Goal: Transaction & Acquisition: Purchase product/service

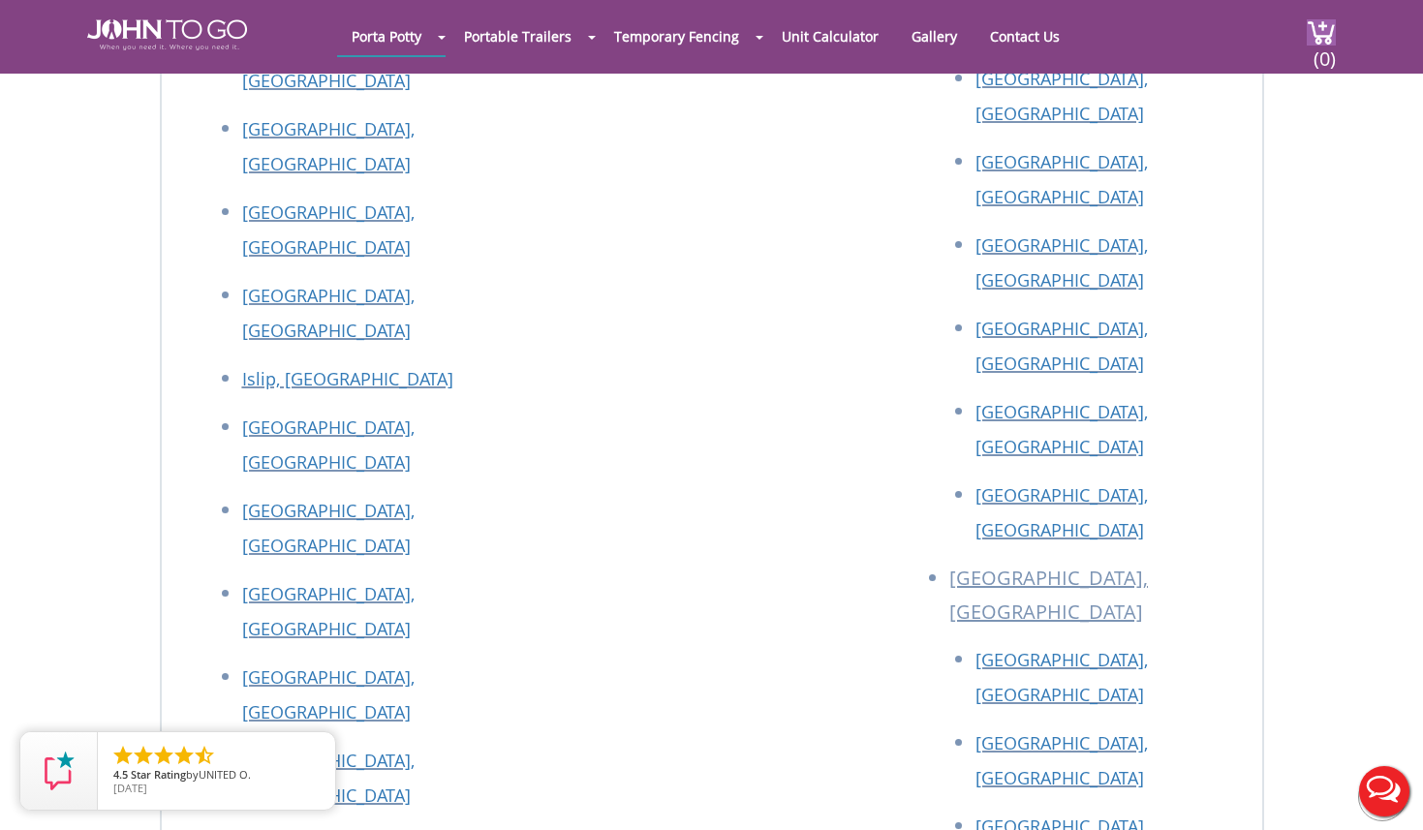
scroll to position [10543, 0]
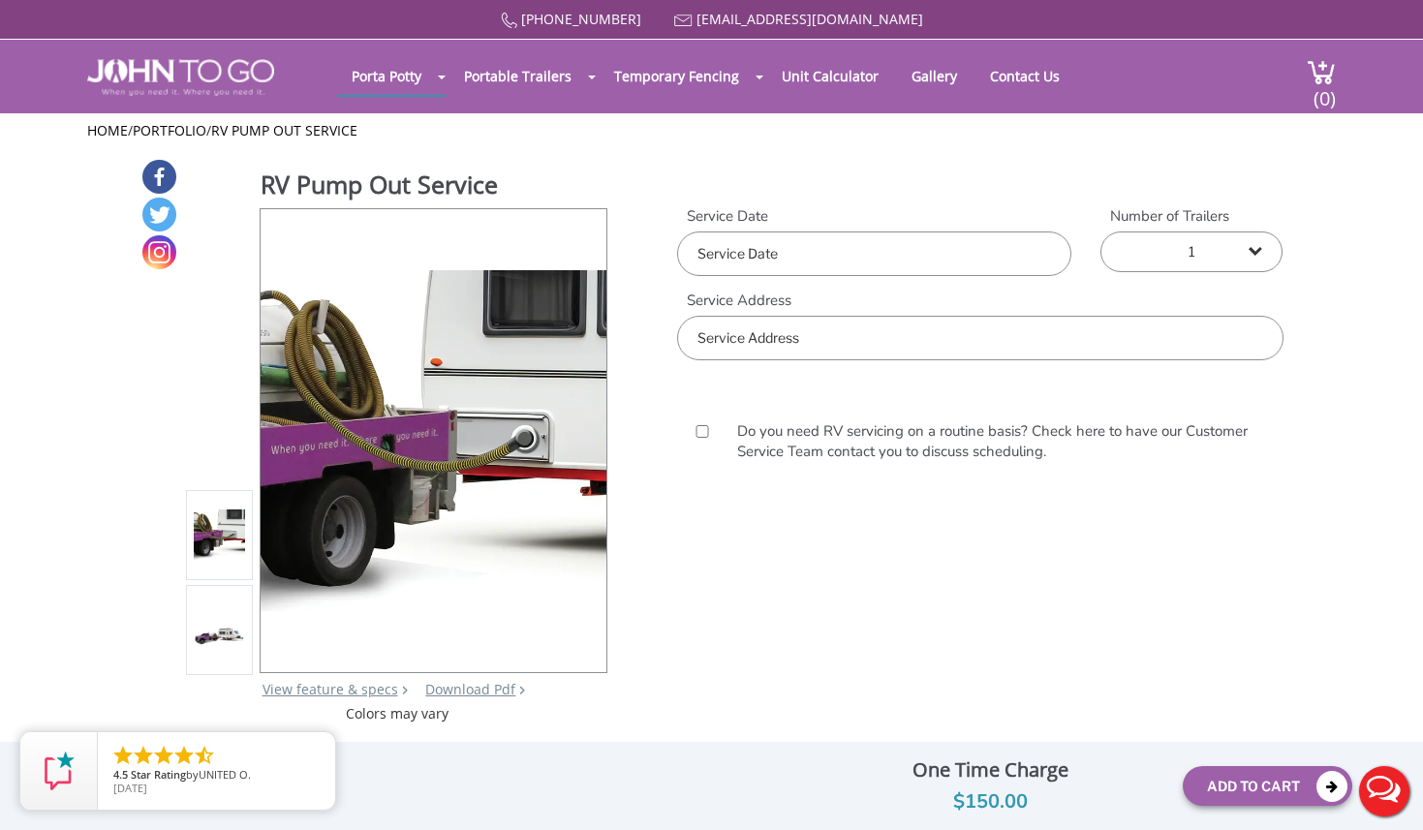
click at [875, 316] on input "text" at bounding box center [979, 338] width 605 height 45
click at [849, 230] on body "Home 877 564 6977 info@johntogo.com Porta Potty Portable Toilets ADA Accessible…" at bounding box center [711, 427] width 1423 height 855
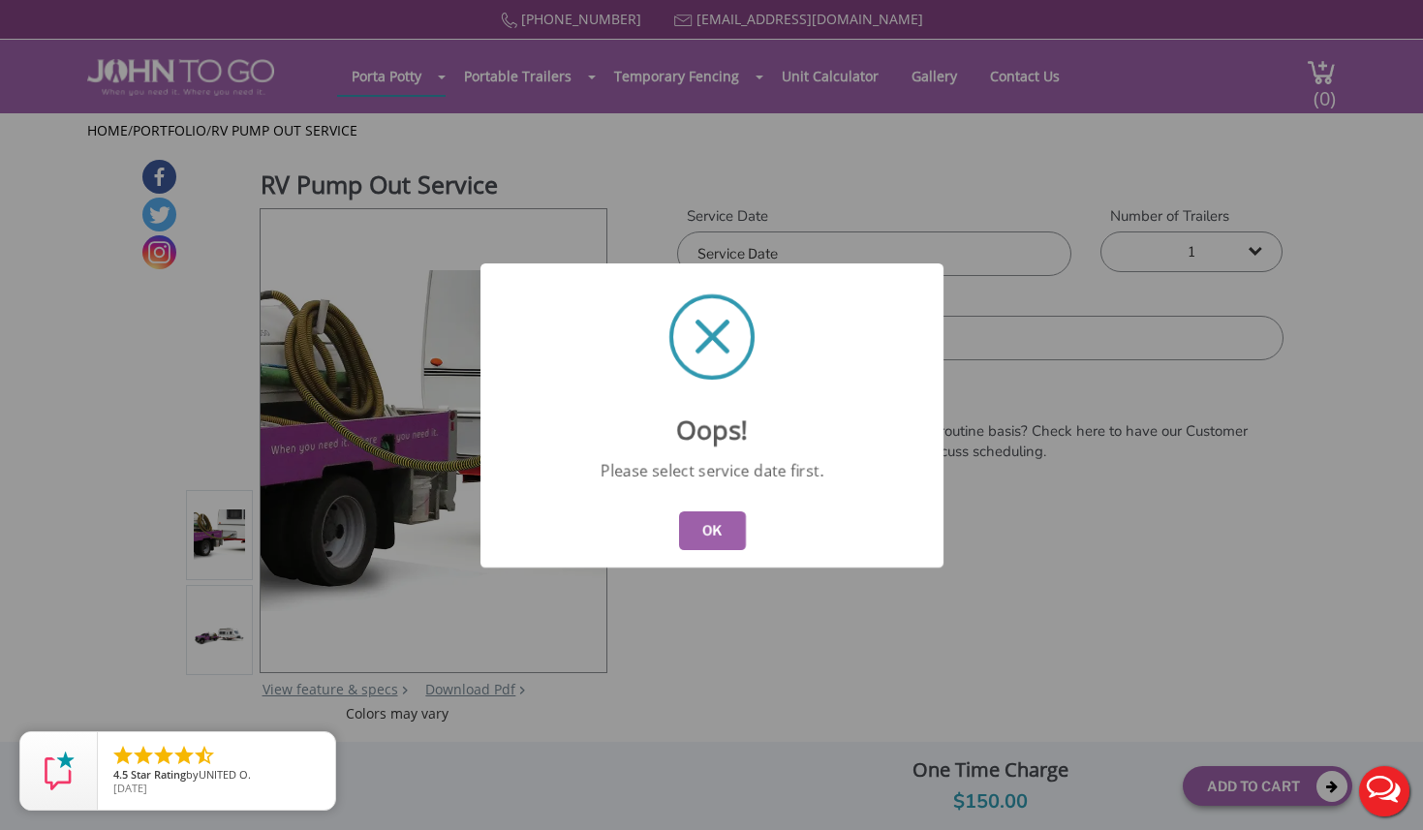
click at [717, 522] on button "OK" at bounding box center [711, 531] width 67 height 39
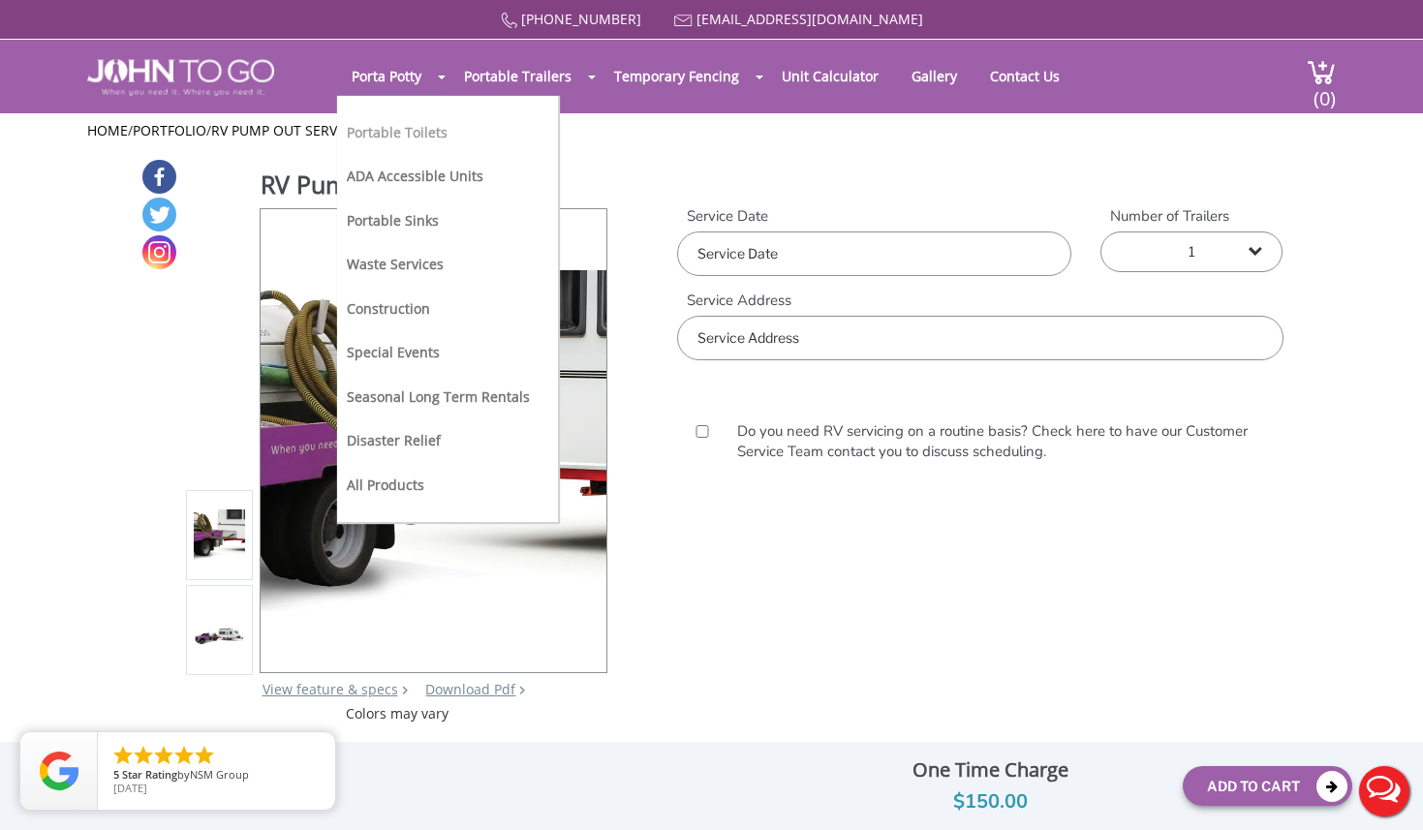
click at [410, 123] on link "Portable Toilets" at bounding box center [397, 132] width 101 height 18
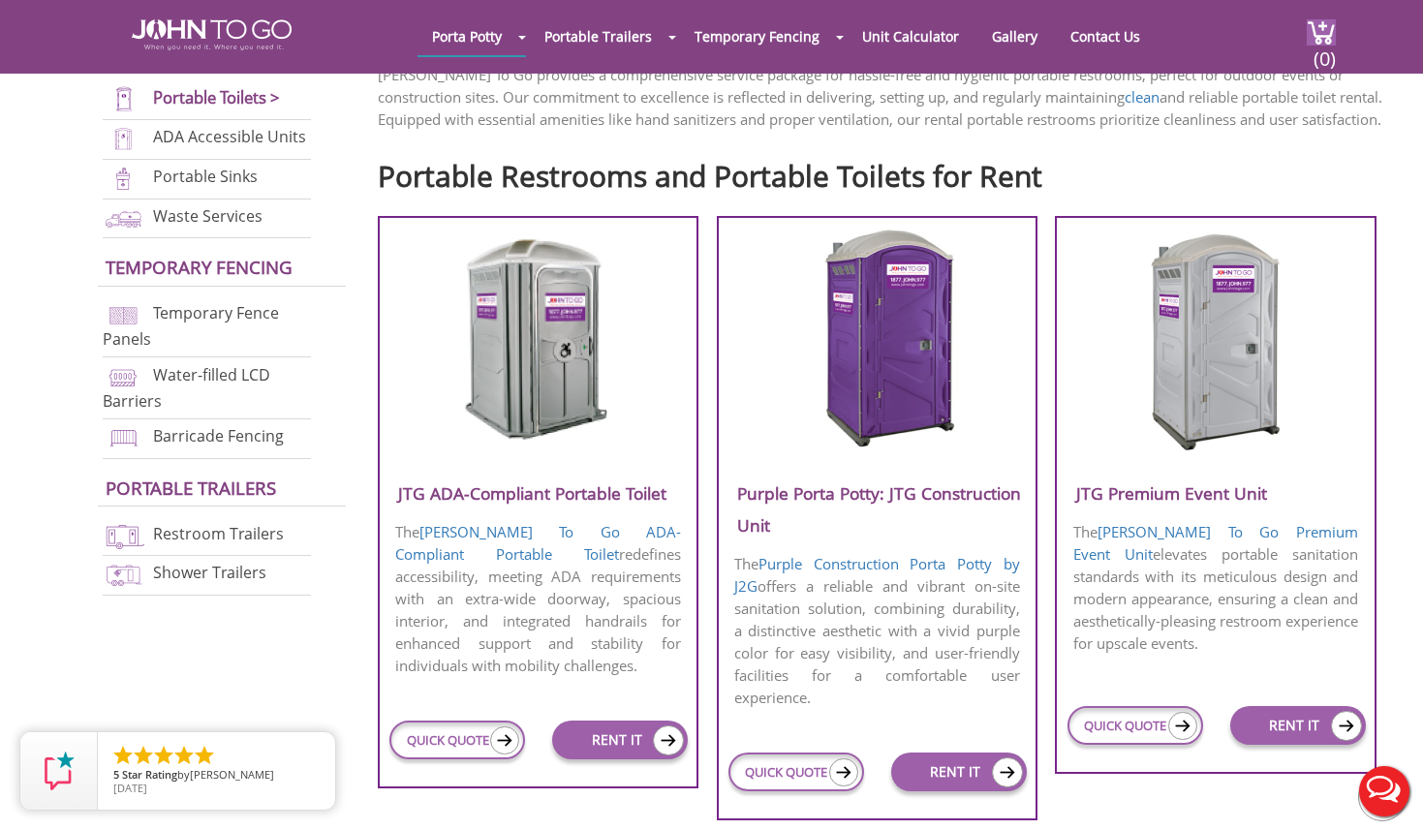
scroll to position [594, 0]
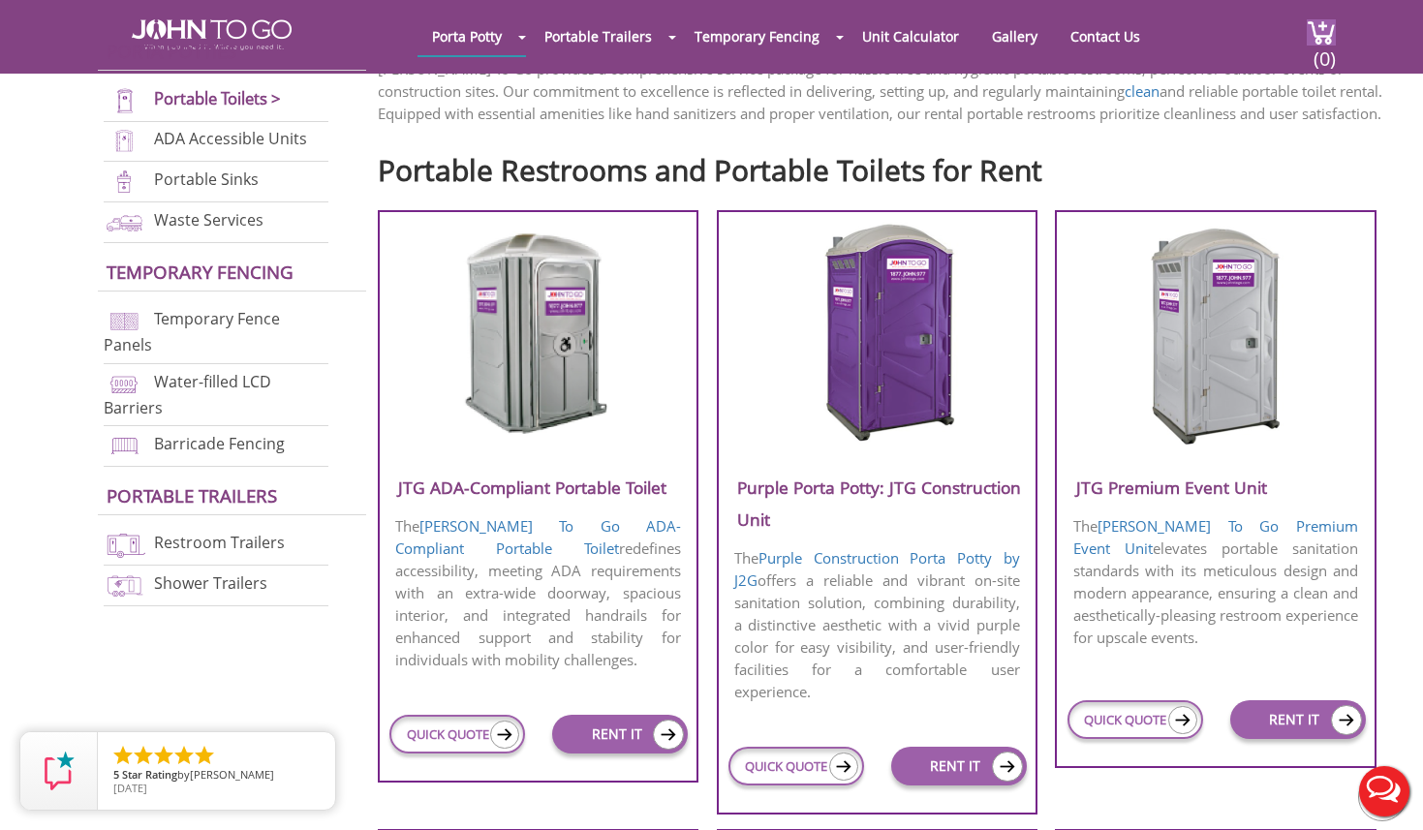
click at [786, 506] on h3 "Purple Porta Potty: JTG Construction Unit" at bounding box center [877, 504] width 317 height 64
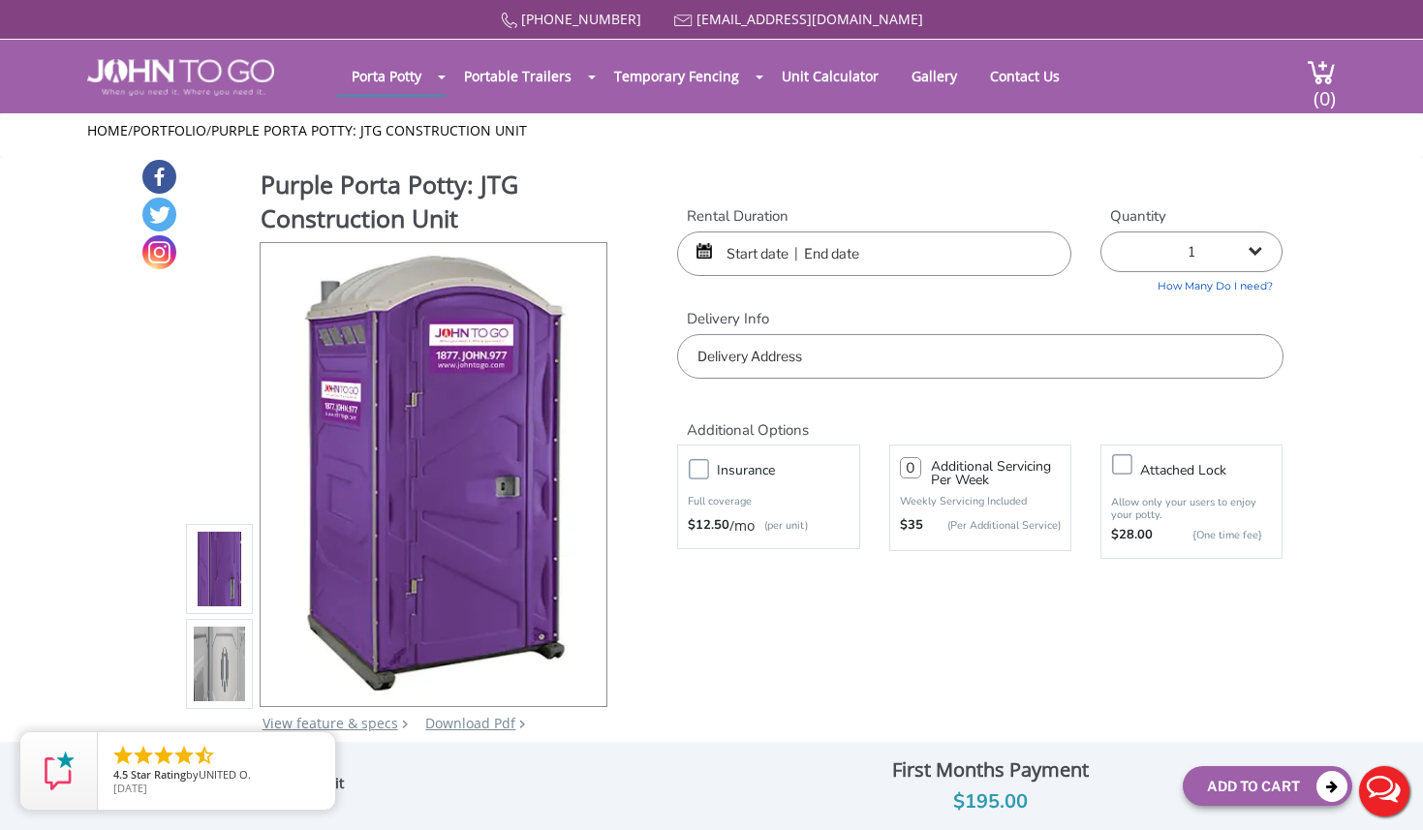
click at [763, 237] on input "text" at bounding box center [874, 254] width 394 height 45
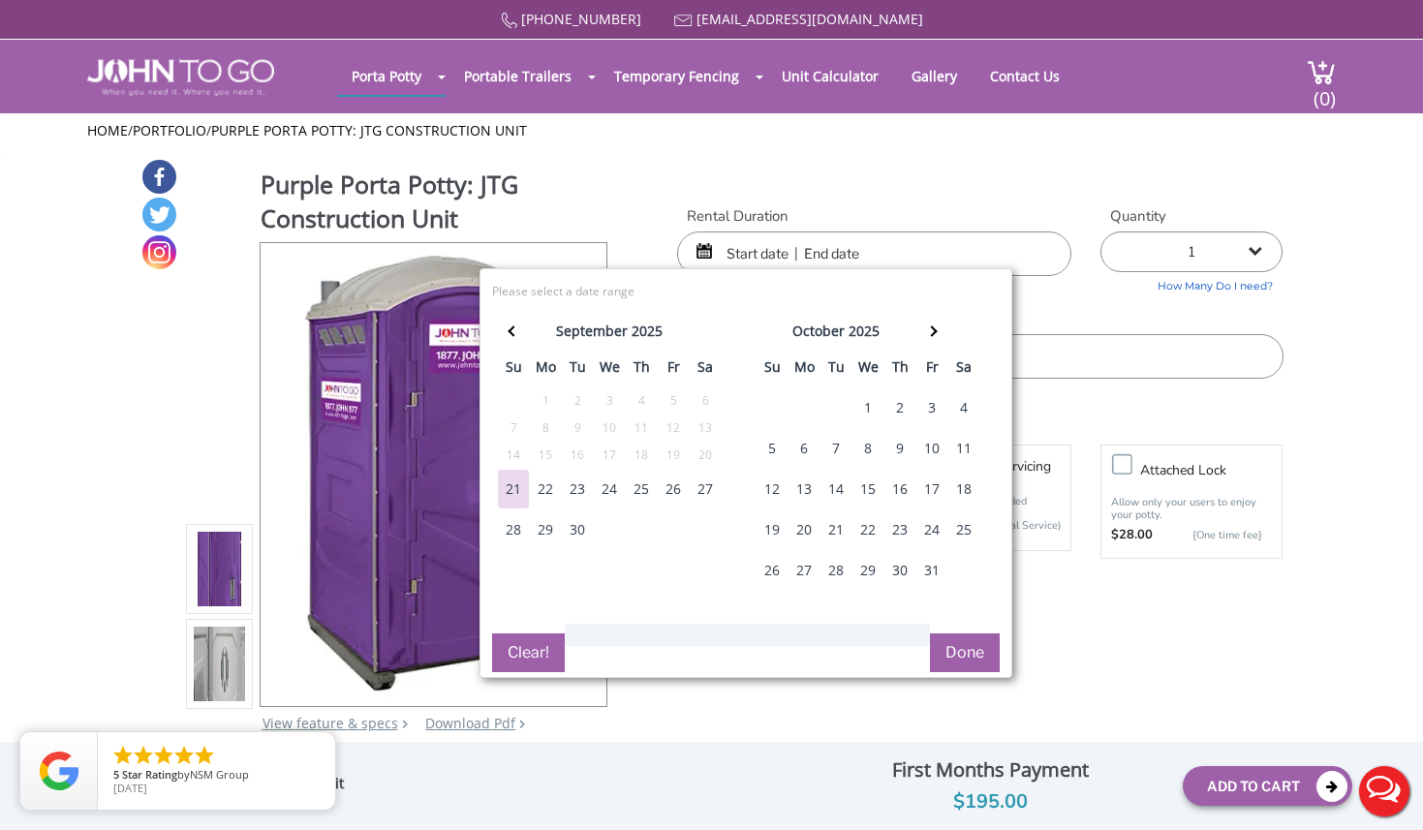
click at [554, 487] on div "22" at bounding box center [545, 489] width 31 height 39
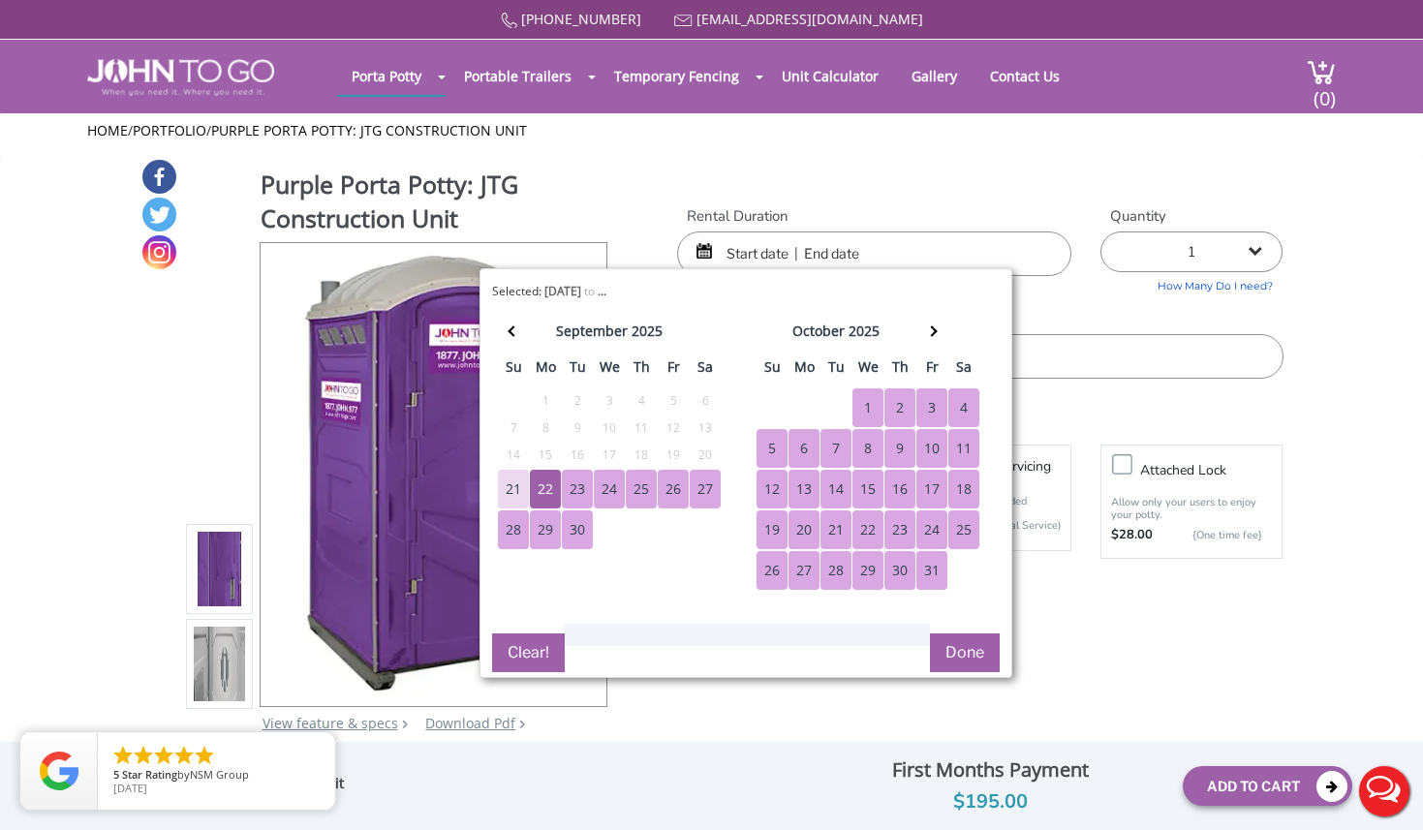
click at [916, 571] on div "31" at bounding box center [931, 570] width 31 height 39
type input "09/22/2025 to 10/31/2025"
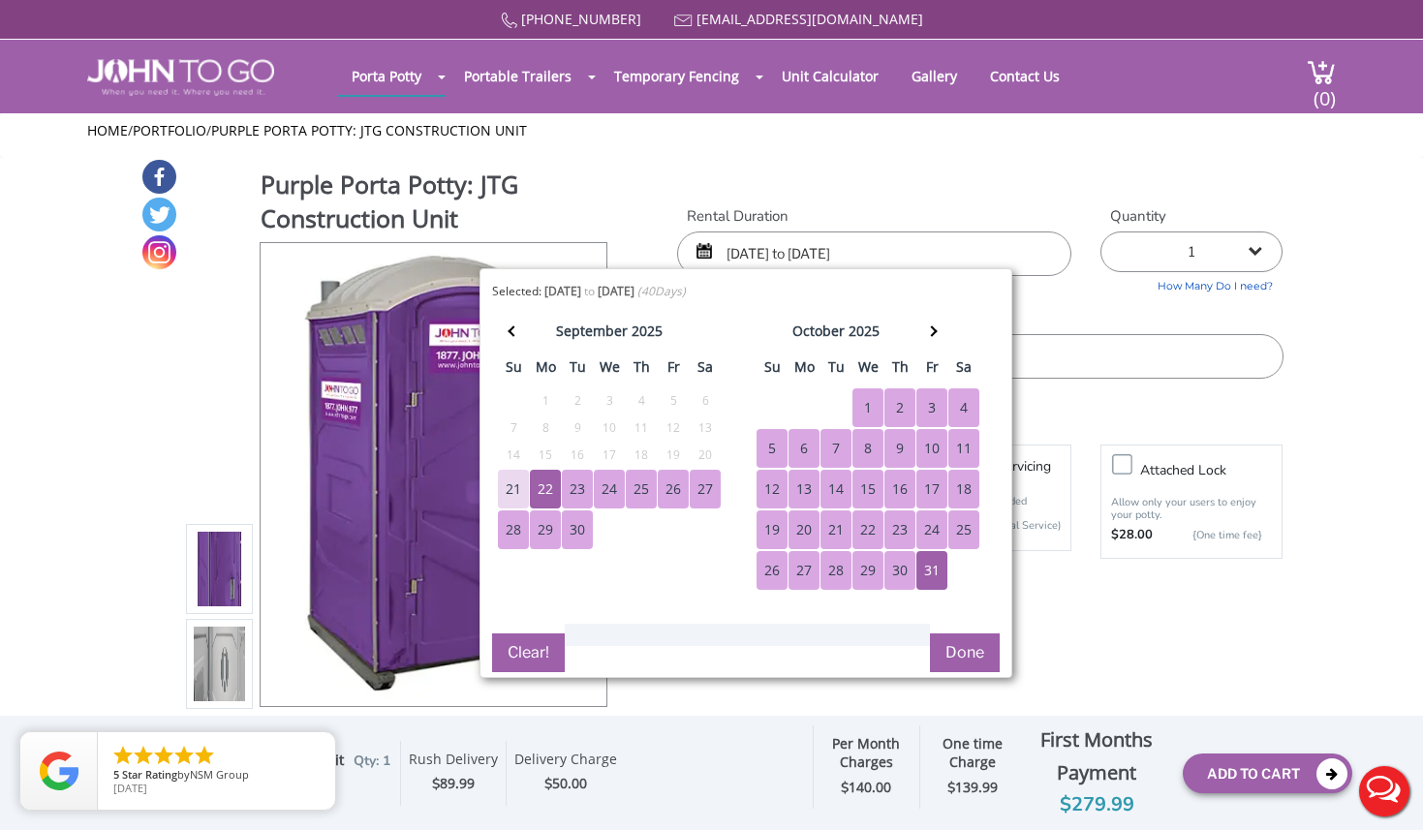
click at [959, 179] on div "Purple Porta Potty: JTG Construction Unit View feature & specs Download Pdf Pro…" at bounding box center [711, 458] width 1143 height 600
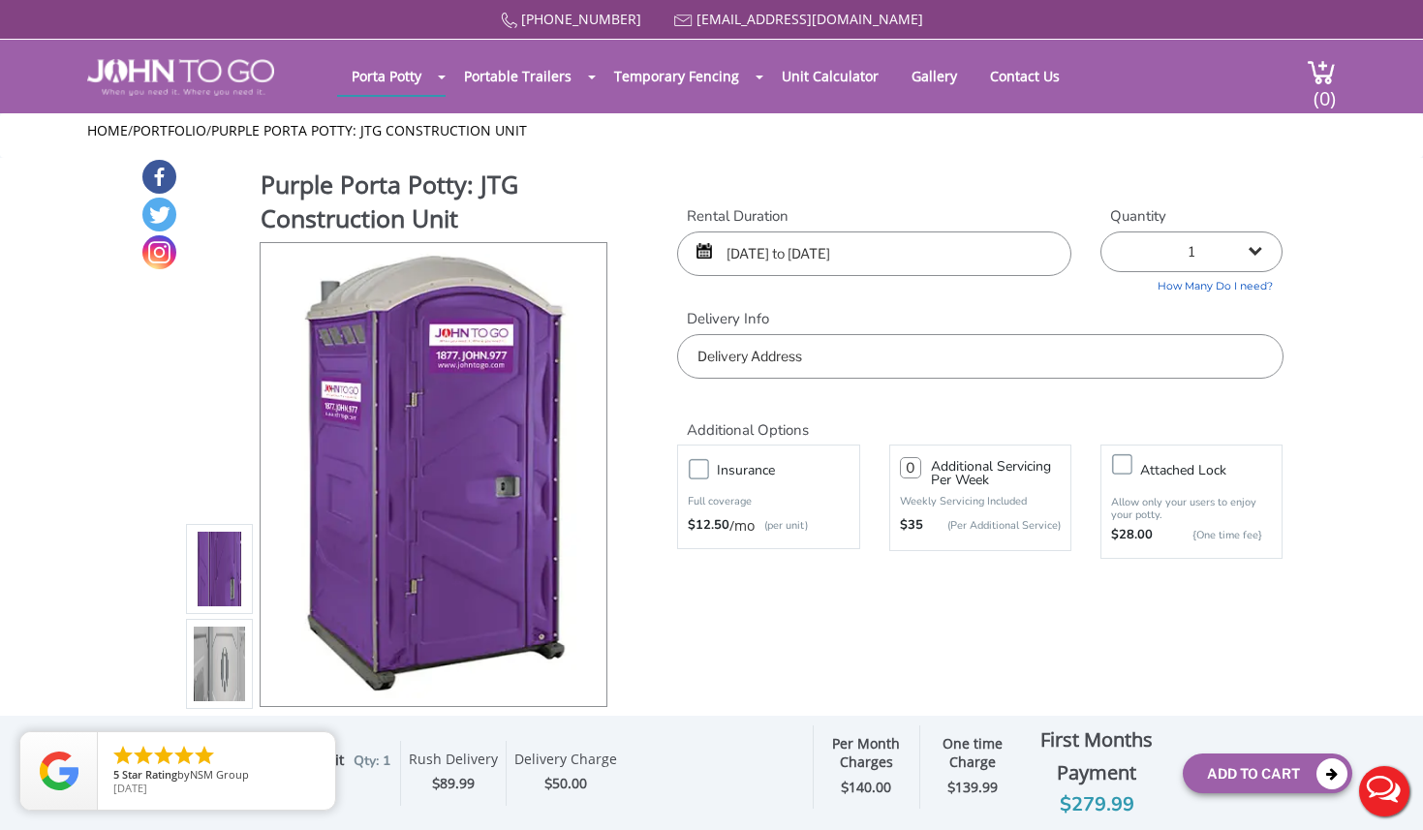
click at [870, 340] on input "text" at bounding box center [979, 356] width 605 height 45
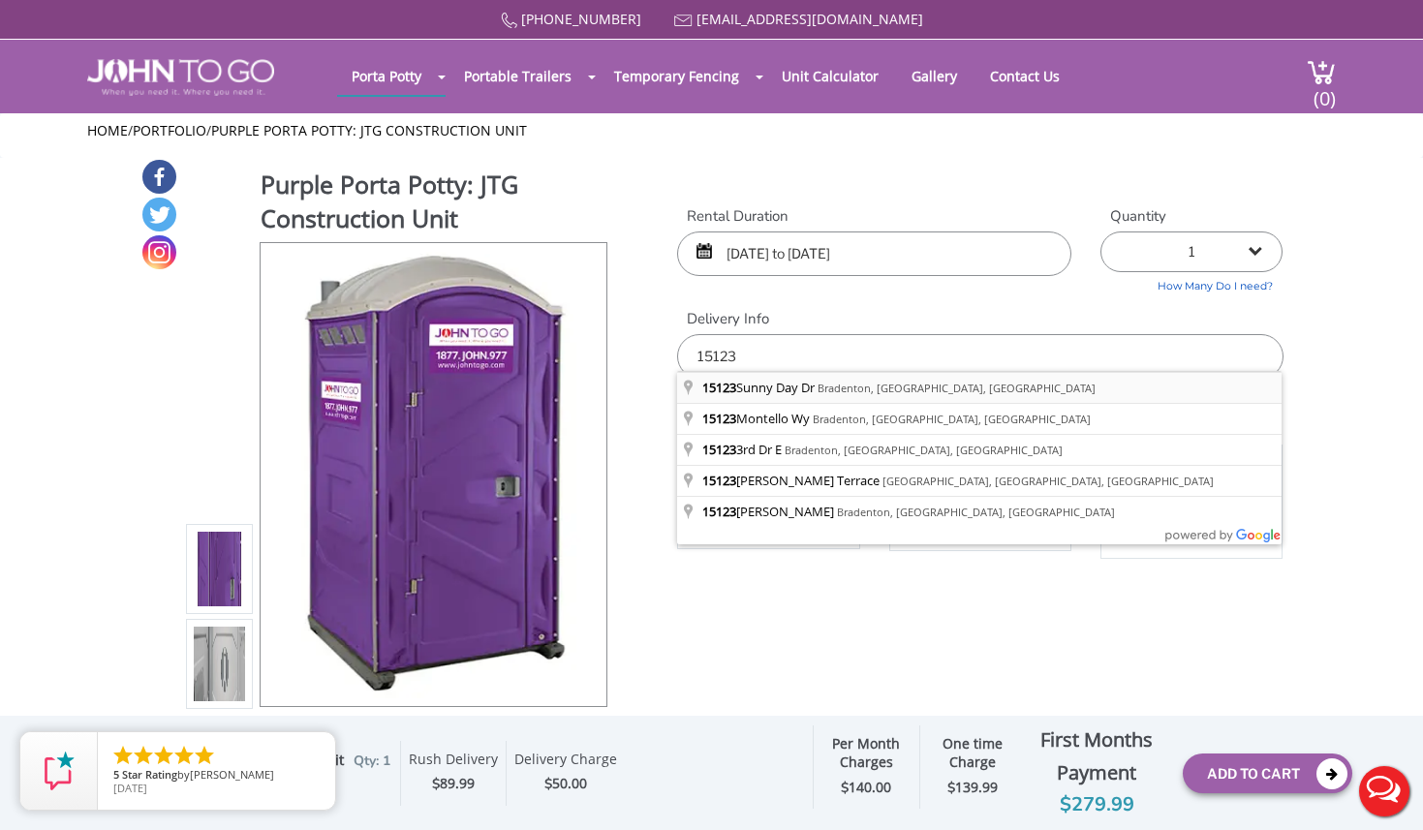
type input "15123 Sunny Day Dr, Bradenton, FL, USA"
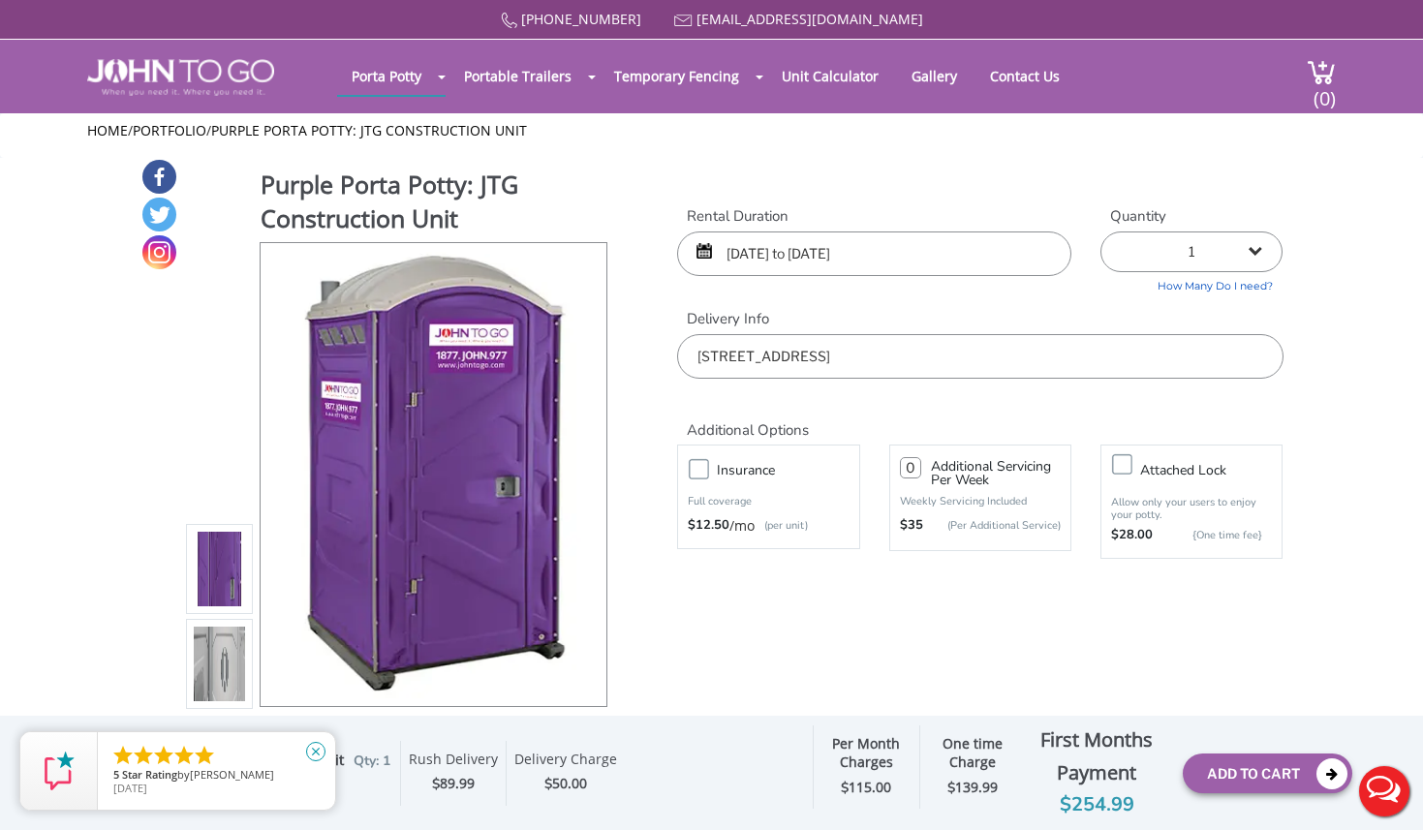
click at [314, 748] on icon "close" at bounding box center [315, 751] width 19 height 19
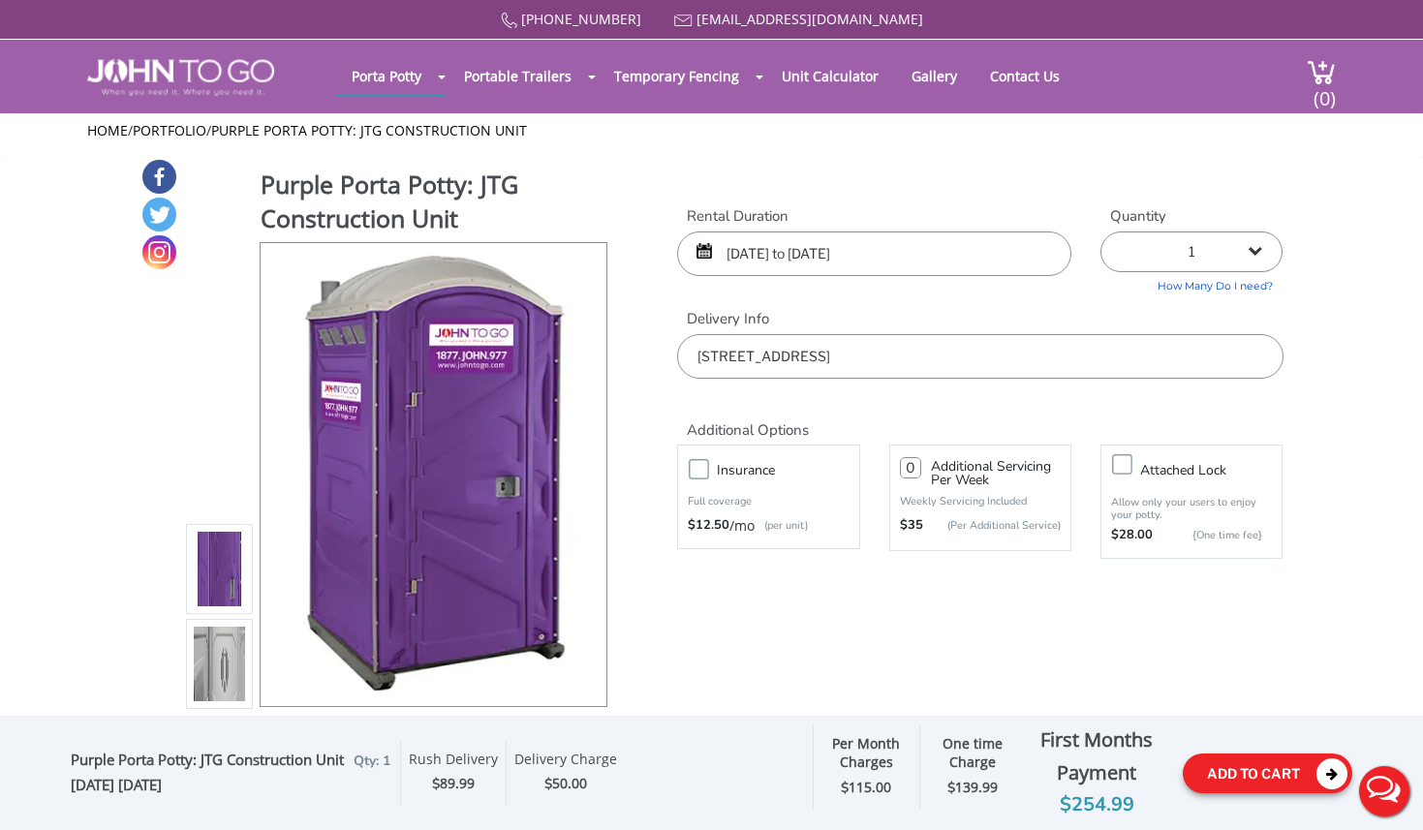
click at [1230, 777] on button "Add To Cart" at bounding box center [1268, 774] width 170 height 40
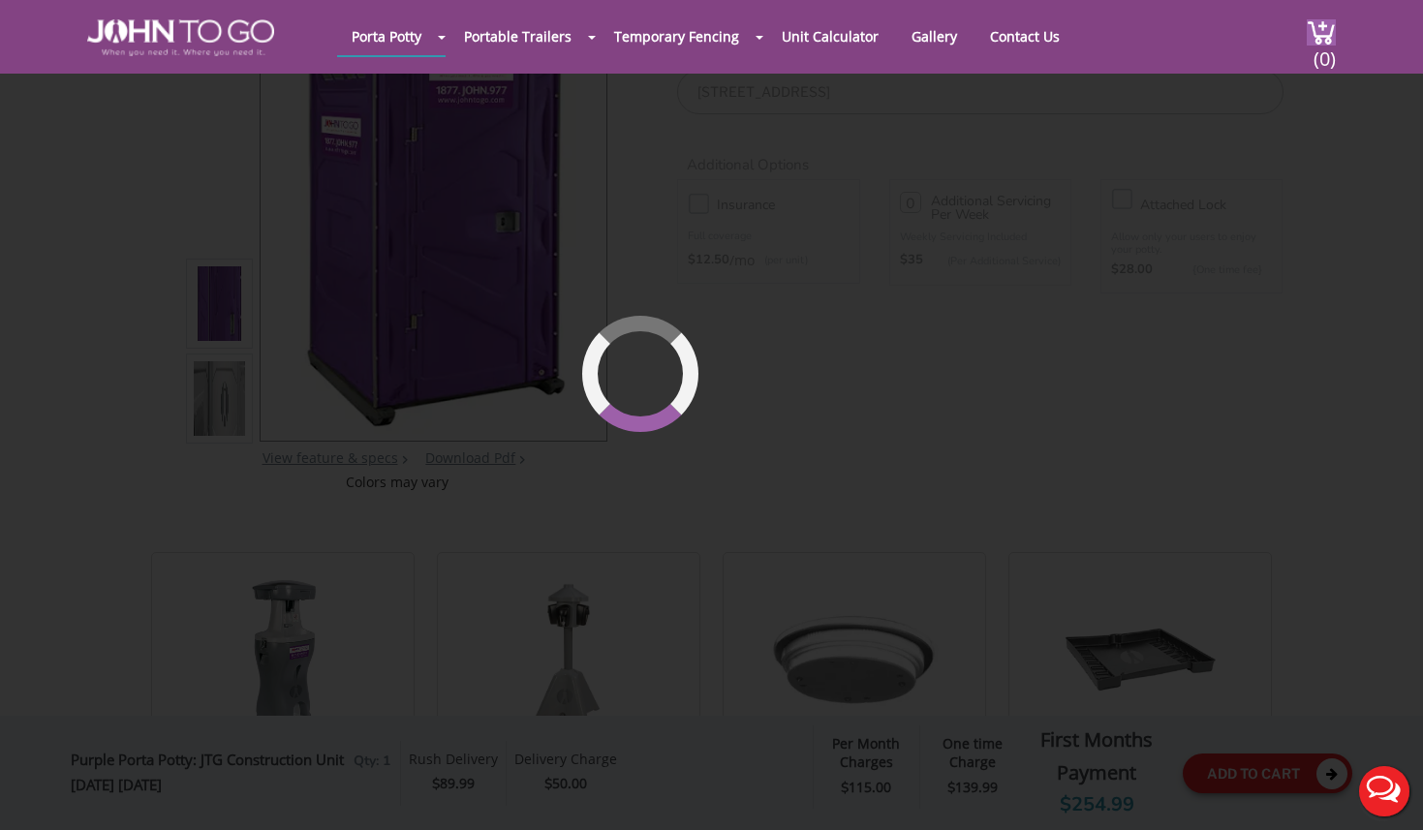
scroll to position [200, 0]
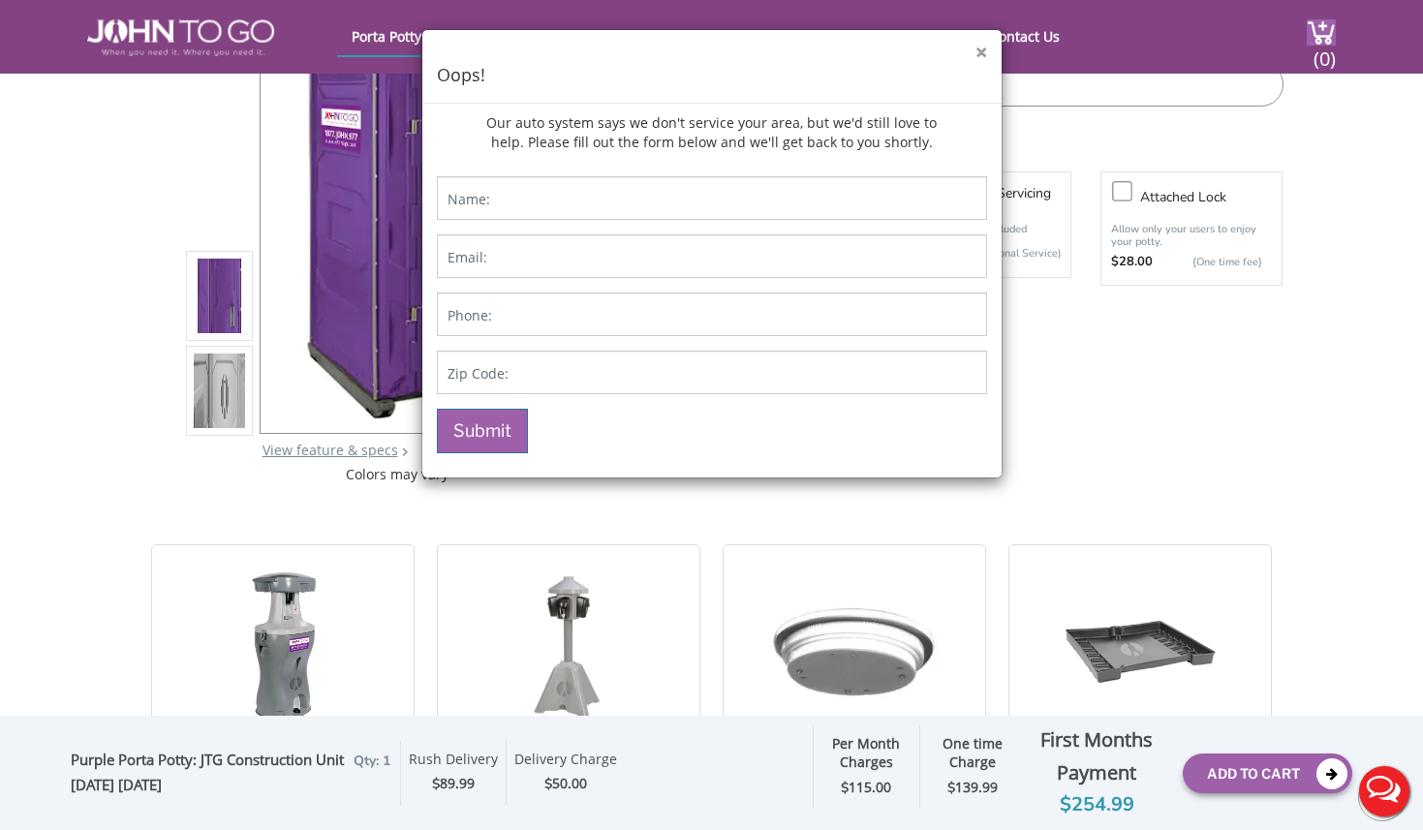
click at [985, 52] on button "×" at bounding box center [982, 53] width 12 height 20
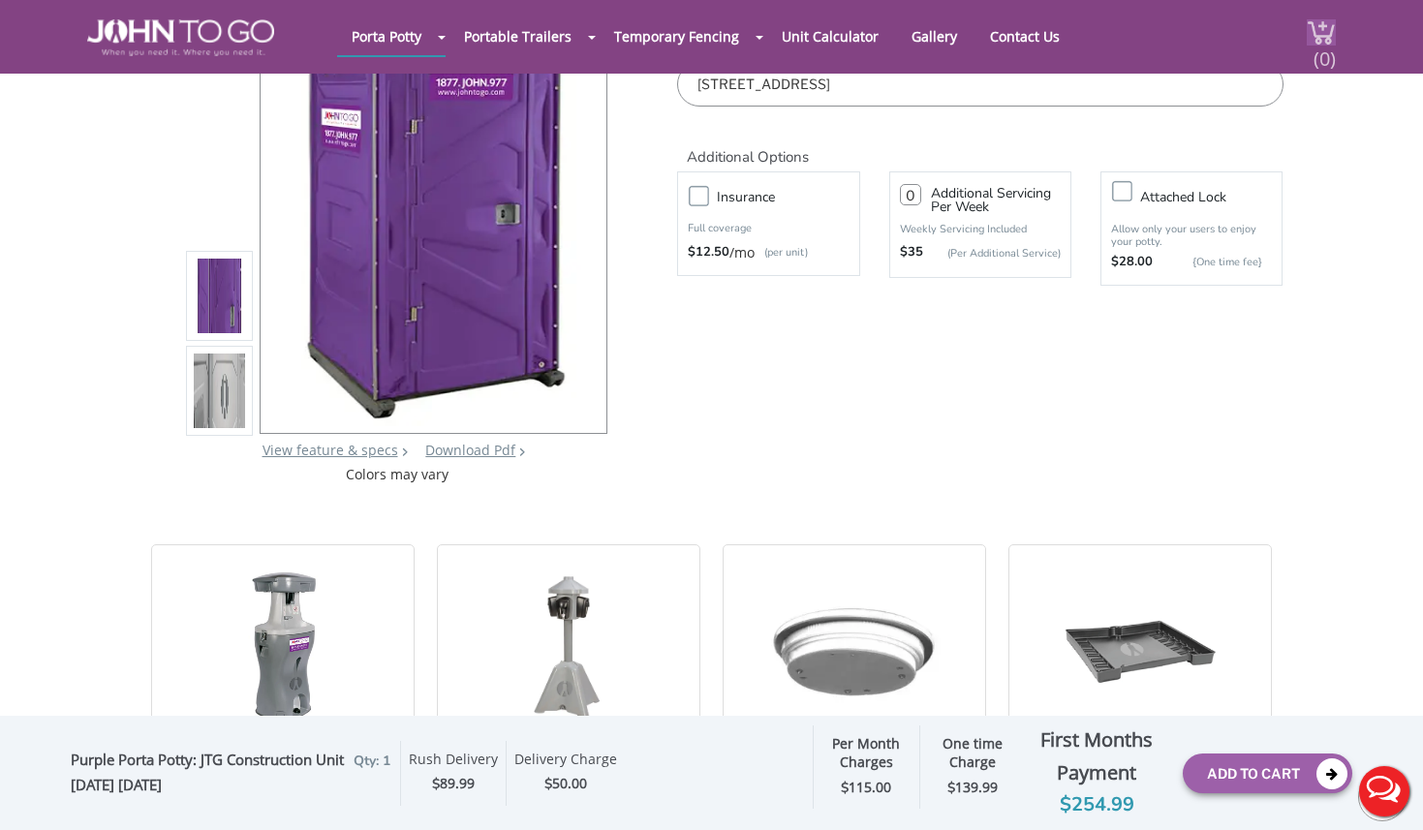
click at [1327, 37] on span "(0)" at bounding box center [1324, 51] width 23 height 42
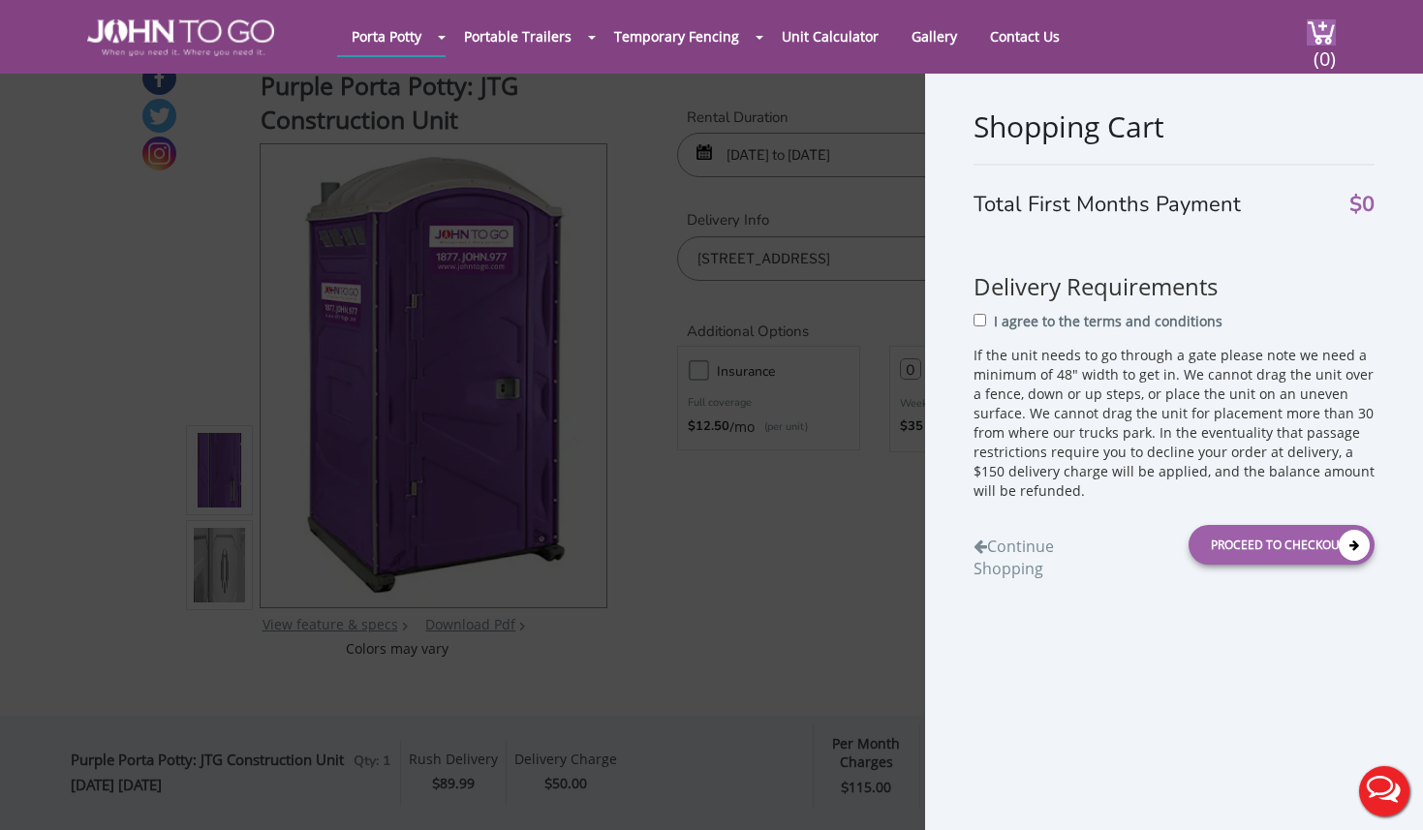
scroll to position [26, 0]
click at [978, 319] on input "I agree to the terms and conditions" at bounding box center [980, 320] width 13 height 13
checkbox input "true"
click at [318, 287] on div "Shopping Cart Total First Months Payment $0 Delivery Requirements I agree to th…" at bounding box center [711, 415] width 1423 height 830
